Goal: Navigation & Orientation: Find specific page/section

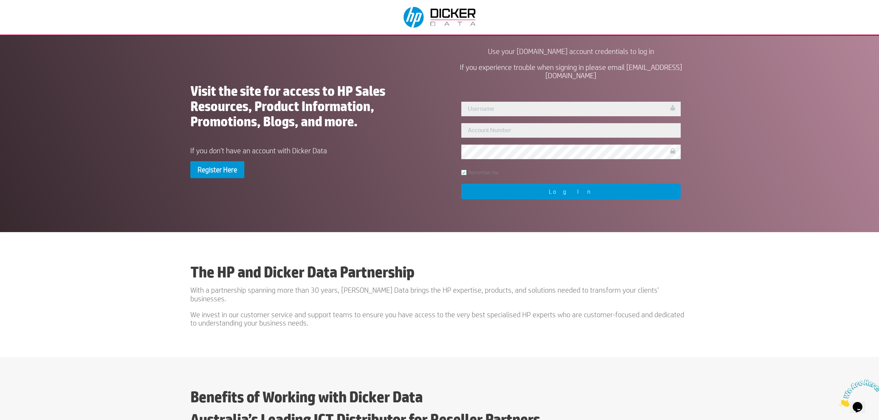
type input "[PERSON_NAME]"
click at [550, 191] on input "Log In" at bounding box center [570, 192] width 219 height 16
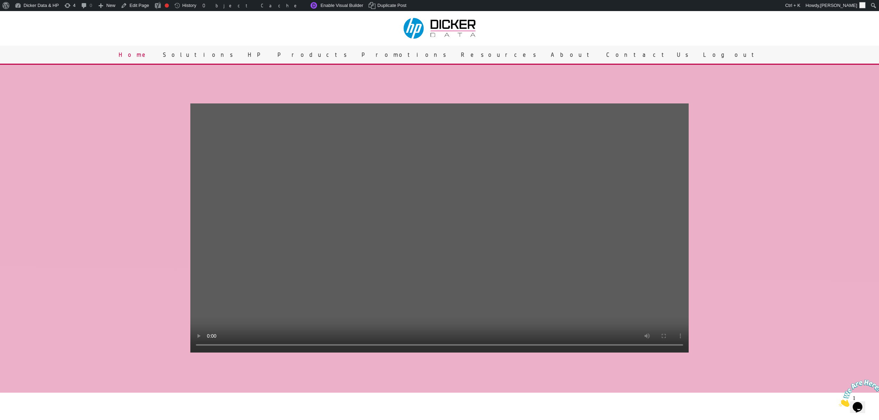
click at [269, 309] on video at bounding box center [439, 227] width 498 height 249
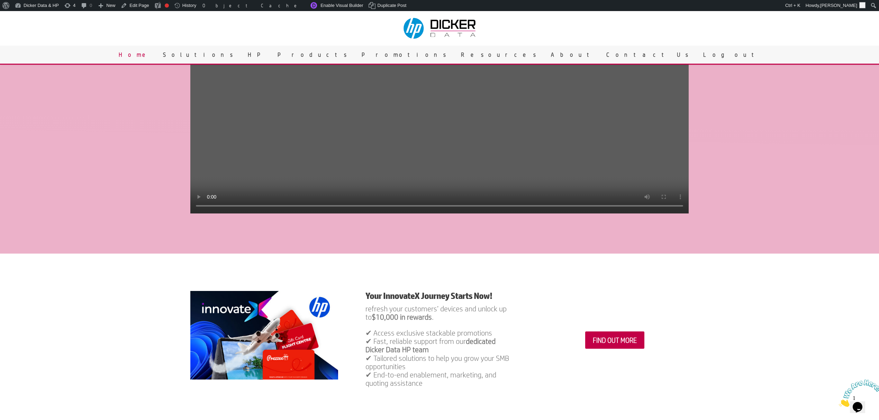
scroll to position [46, 0]
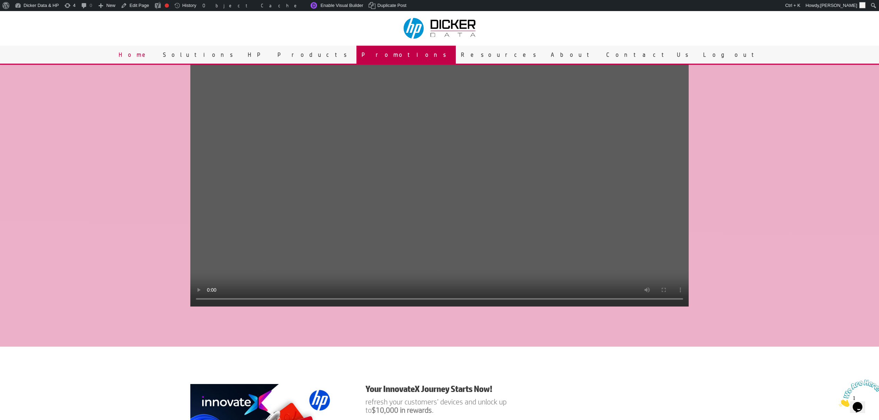
click at [443, 54] on link "Promotions" at bounding box center [406, 55] width 99 height 18
